Goal: Task Accomplishment & Management: Manage account settings

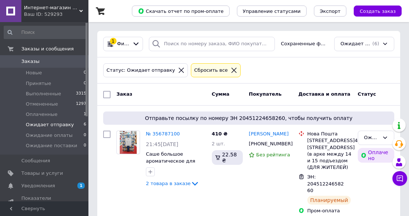
click at [62, 185] on span "Уведомления" at bounding box center [44, 186] width 47 height 7
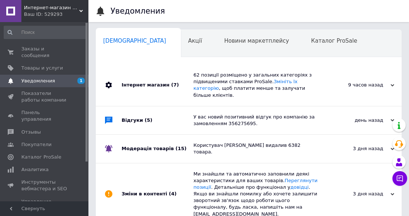
scroll to position [0, 4]
click at [198, 93] on div "62 позиції розміщено у загальних категоріях з підвищеними ставками ProSale. Змі…" at bounding box center [257, 86] width 127 height 42
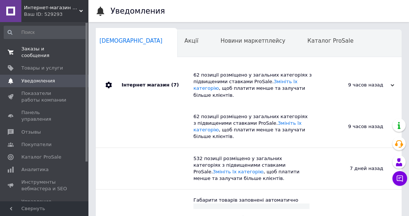
click at [48, 49] on span "Заказы и сообщения" at bounding box center [44, 52] width 47 height 13
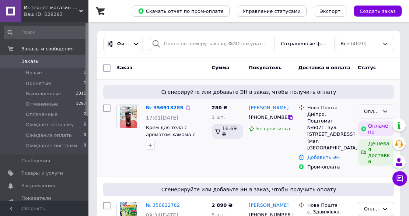
click at [370, 109] on div "Оплаченный" at bounding box center [371, 112] width 15 height 8
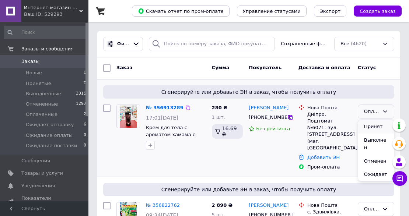
click at [368, 125] on li "Принят" at bounding box center [376, 127] width 36 height 14
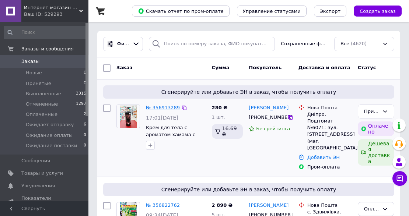
click at [167, 107] on link "№ 356913289" at bounding box center [163, 108] width 34 height 6
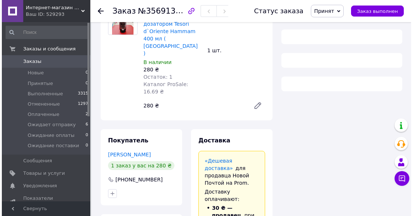
scroll to position [148, 0]
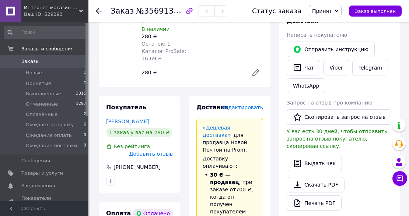
click at [251, 105] on span "Редактировать" at bounding box center [242, 108] width 41 height 6
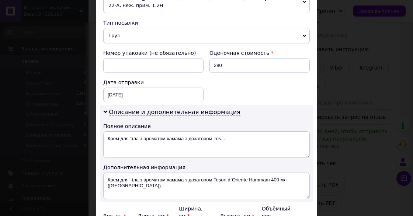
scroll to position [295, 0]
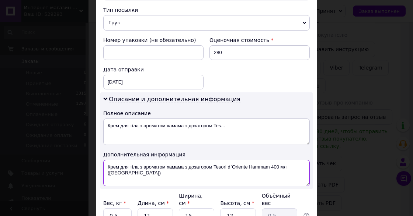
drag, startPoint x: 213, startPoint y: 156, endPoint x: 304, endPoint y: 157, distance: 90.7
click at [304, 160] on textarea "Крем для тіла з ароматом хамама з дозатором Tesori d`Oriente Hammam 400 мл ([GE…" at bounding box center [206, 173] width 207 height 27
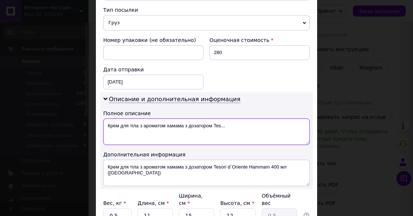
drag, startPoint x: 139, startPoint y: 115, endPoint x: 236, endPoint y: 115, distance: 97.0
click at [236, 119] on textarea "Крем для тіла з ароматом хамама з дозатором Tes..." at bounding box center [206, 132] width 207 height 27
paste textarea "Tesori d`Oriente Hammam 400 мл (Італ"
drag, startPoint x: 225, startPoint y: 117, endPoint x: 197, endPoint y: 115, distance: 28.5
click at [197, 119] on textarea "Крем для тіла Tesori d`Oriente Hammam 400 мл" at bounding box center [206, 132] width 207 height 27
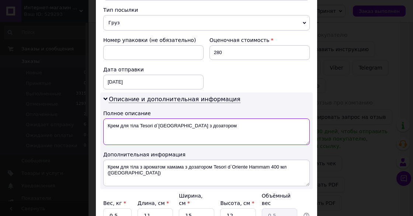
type textarea "Крем для тіла Tesori d`[GEOGRAPHIC_DATA] з дозатором"
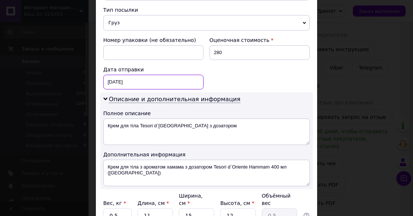
click at [136, 75] on div "[DATE] < 2025 > < Август > Пн Вт Ср Чт Пт Сб Вс 28 29 30 31 1 2 3 4 5 6 7 8 9 1…" at bounding box center [153, 82] width 100 height 15
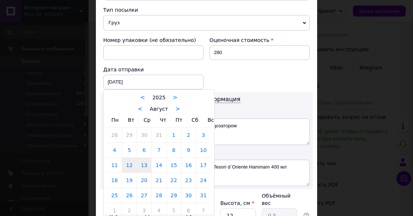
click at [144, 158] on link "13" at bounding box center [144, 165] width 14 height 15
type input "[DATE]"
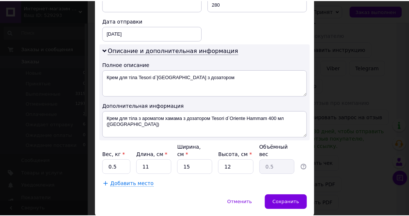
scroll to position [352, 0]
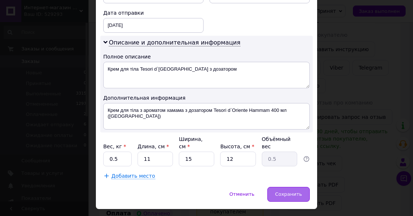
click at [292, 192] on span "Сохранить" at bounding box center [288, 195] width 27 height 6
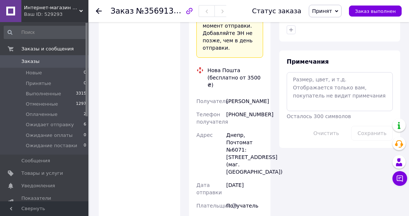
scroll to position [565, 0]
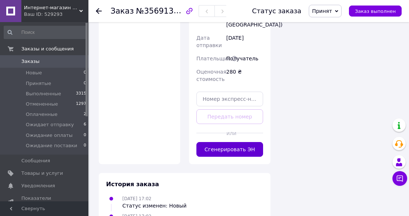
click at [247, 142] on button "Сгенерировать ЭН" at bounding box center [230, 149] width 67 height 15
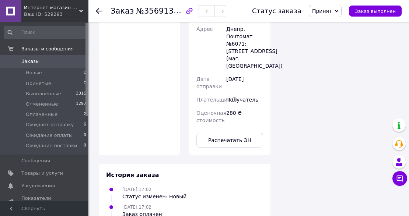
click at [327, 9] on span "Принят" at bounding box center [322, 11] width 20 height 6
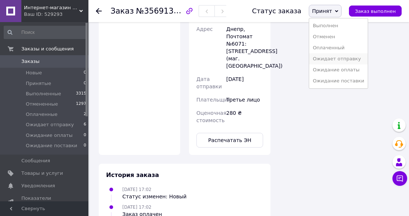
click at [332, 59] on li "Ожидает отправку" at bounding box center [338, 58] width 59 height 11
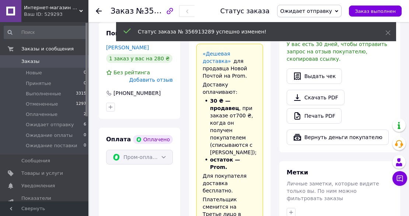
scroll to position [221, 0]
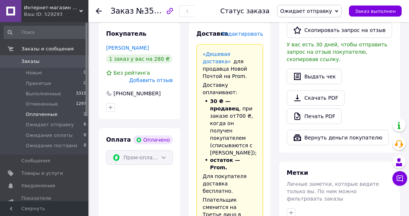
click at [42, 114] on span "Оплаченные" at bounding box center [42, 114] width 32 height 7
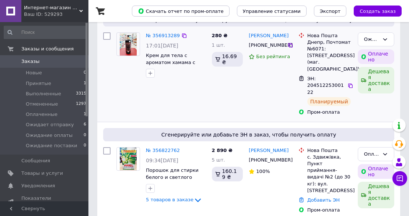
scroll to position [123, 0]
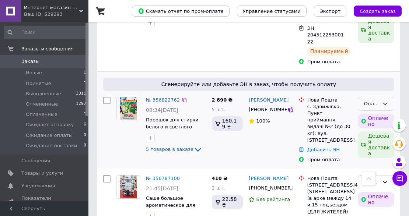
click at [374, 100] on div "Оплаченный" at bounding box center [371, 104] width 15 height 8
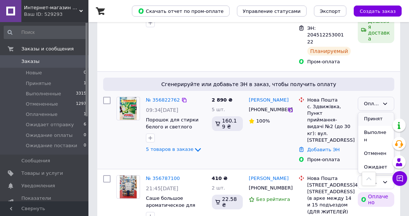
click at [370, 112] on li "Принят" at bounding box center [376, 119] width 36 height 14
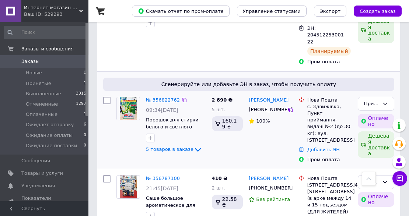
click at [162, 97] on link "№ 356822762" at bounding box center [163, 100] width 34 height 6
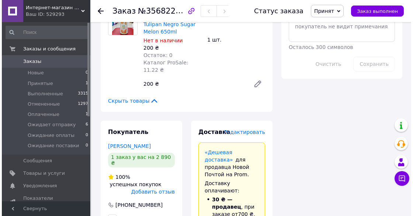
scroll to position [492, 0]
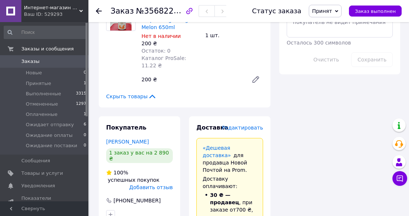
click at [252, 125] on span "Редактировать" at bounding box center [242, 128] width 41 height 6
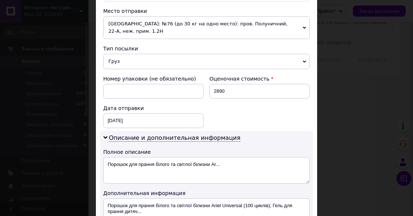
scroll to position [270, 0]
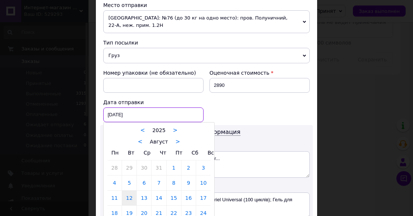
click at [139, 108] on div "[DATE] < 2025 > < Август > Пн Вт Ср Чт Пт Сб Вс 28 29 30 31 1 2 3 4 5 6 7 8 9 1…" at bounding box center [153, 115] width 100 height 15
click at [143, 191] on link "13" at bounding box center [144, 198] width 14 height 15
type input "[DATE]"
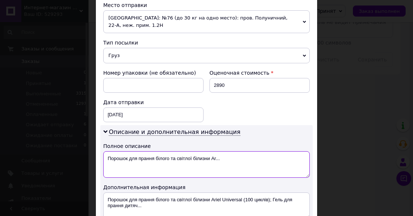
click at [159, 152] on textarea "Порошок для прання білого та світлої білизни Ar..." at bounding box center [206, 165] width 207 height 27
click at [131, 152] on textarea "побутова хімія" at bounding box center [206, 165] width 207 height 27
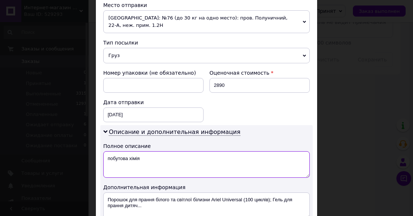
click at [131, 152] on textarea "побутова хімія" at bounding box center [206, 165] width 207 height 27
type textarea "побутова хімія"
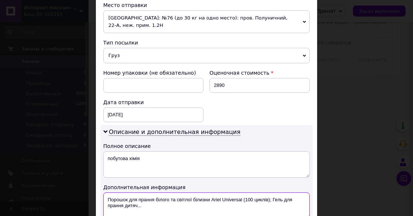
drag, startPoint x: 106, startPoint y: 181, endPoint x: 153, endPoint y: 189, distance: 48.3
click at [153, 193] on textarea "Порошок для прання білого та світлої білизни Ariel Universal (100 циклів); Гель…" at bounding box center [206, 206] width 207 height 27
paste textarea "[PERSON_NAME] хімія"
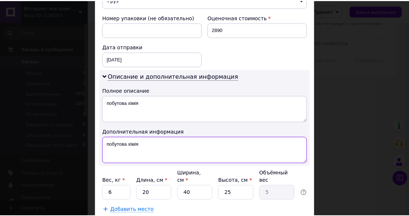
scroll to position [352, 0]
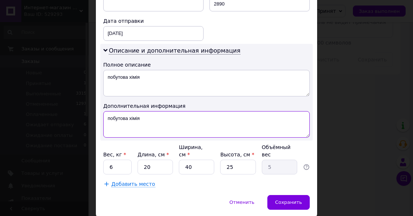
type textarea "побутова хімія"
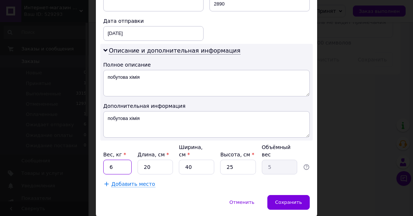
drag, startPoint x: 115, startPoint y: 139, endPoint x: 105, endPoint y: 139, distance: 10.0
click at [105, 160] on input "6" at bounding box center [117, 167] width 28 height 15
type input "5"
click at [292, 200] on span "Сохранить" at bounding box center [288, 203] width 27 height 6
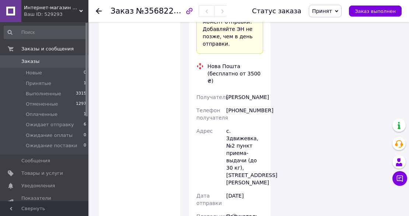
scroll to position [885, 0]
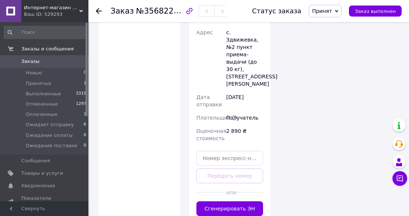
drag, startPoint x: 254, startPoint y: 117, endPoint x: 261, endPoint y: 113, distance: 8.4
click at [254, 202] on button "Сгенерировать ЭН" at bounding box center [230, 209] width 67 height 15
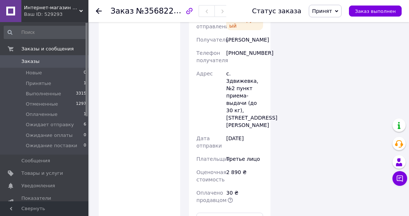
click at [332, 11] on span "Принят" at bounding box center [322, 11] width 20 height 6
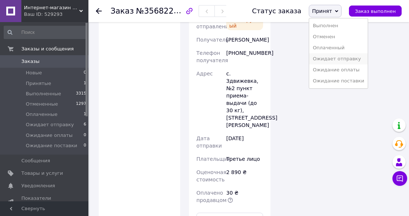
click at [342, 58] on li "Ожидает отправку" at bounding box center [338, 58] width 59 height 11
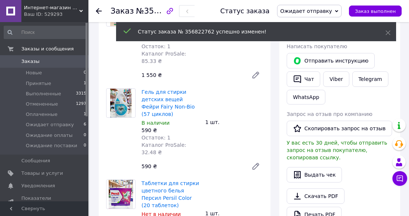
scroll to position [0, 0]
